Goal: Task Accomplishment & Management: Use online tool/utility

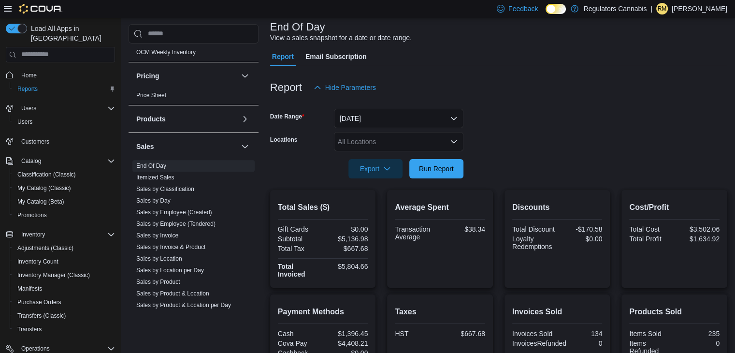
scroll to position [46, 0]
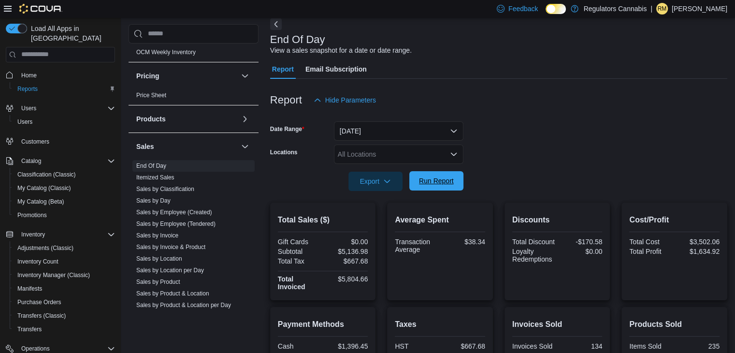
click at [446, 179] on span "Run Report" at bounding box center [436, 181] width 35 height 10
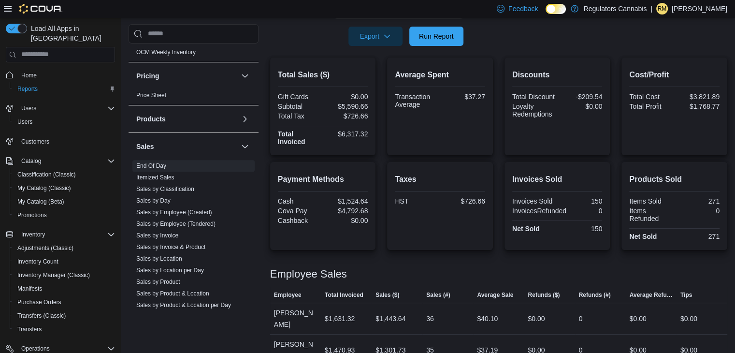
scroll to position [190, 0]
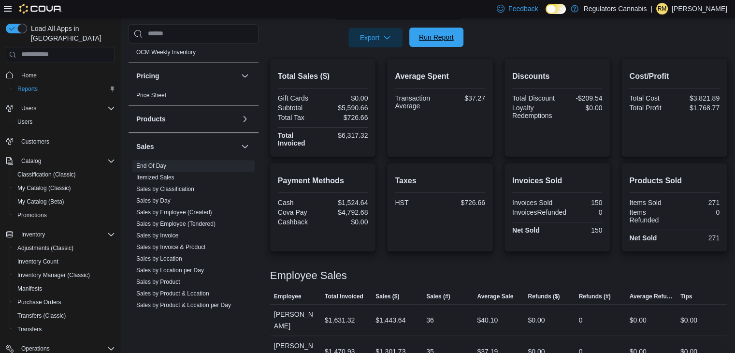
click at [440, 38] on span "Run Report" at bounding box center [436, 37] width 35 height 10
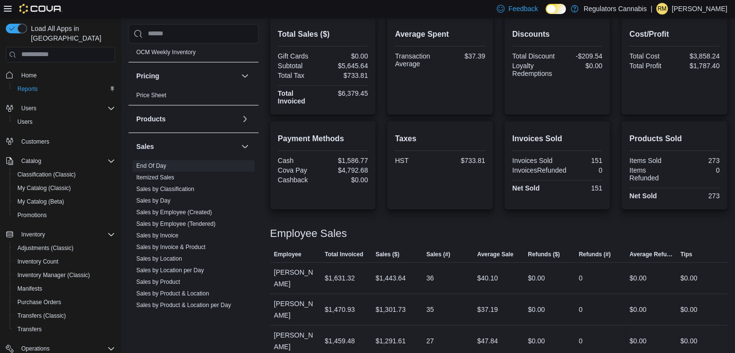
scroll to position [302, 0]
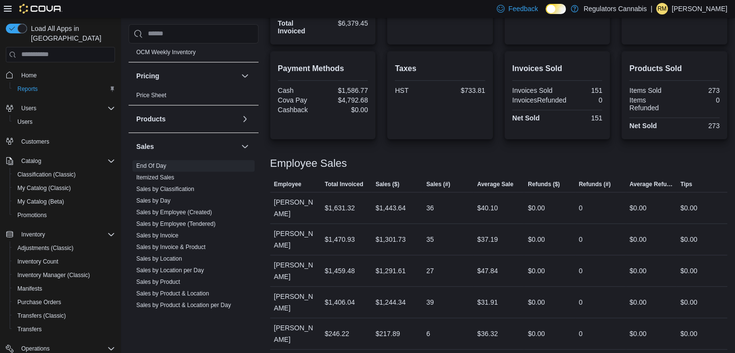
drag, startPoint x: 485, startPoint y: 270, endPoint x: 443, endPoint y: 150, distance: 127.5
click at [443, 150] on div at bounding box center [498, 152] width 457 height 12
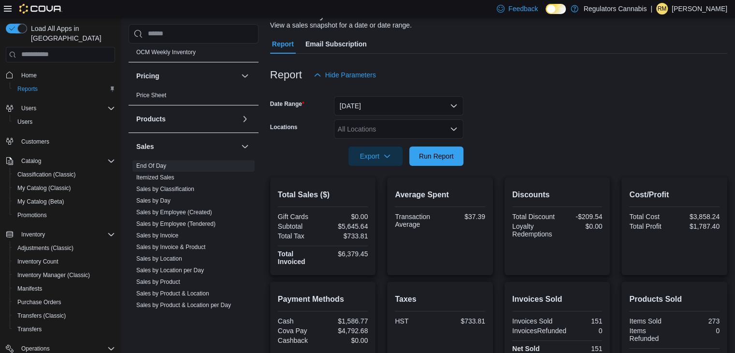
scroll to position [54, 0]
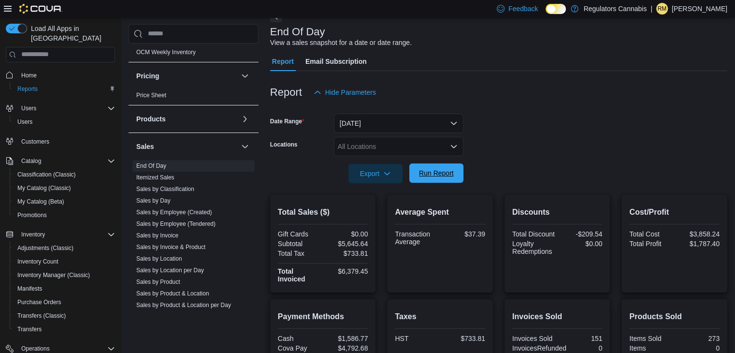
click at [431, 169] on span "Run Report" at bounding box center [436, 173] width 35 height 10
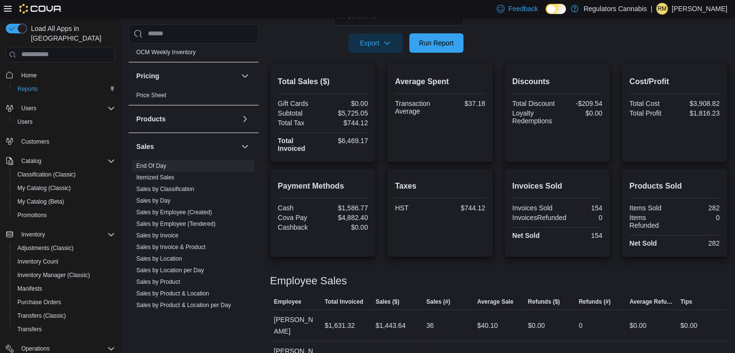
scroll to position [184, 0]
click at [435, 50] on span "Run Report" at bounding box center [436, 42] width 42 height 19
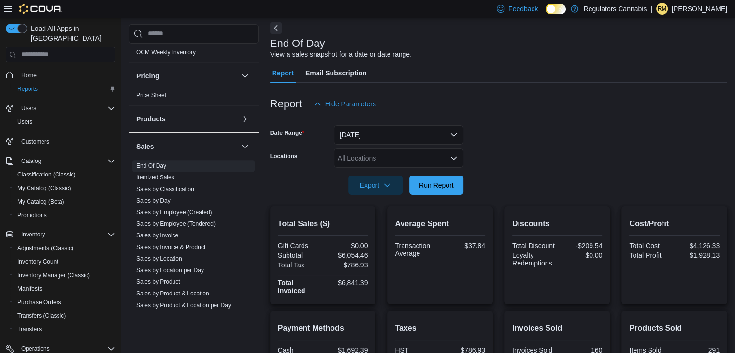
scroll to position [42, 0]
click at [689, 7] on p "Rachel McLennan" at bounding box center [699, 9] width 56 height 12
click at [684, 88] on button "Sign Out" at bounding box center [678, 92] width 89 height 15
